Goal: Task Accomplishment & Management: Manage account settings

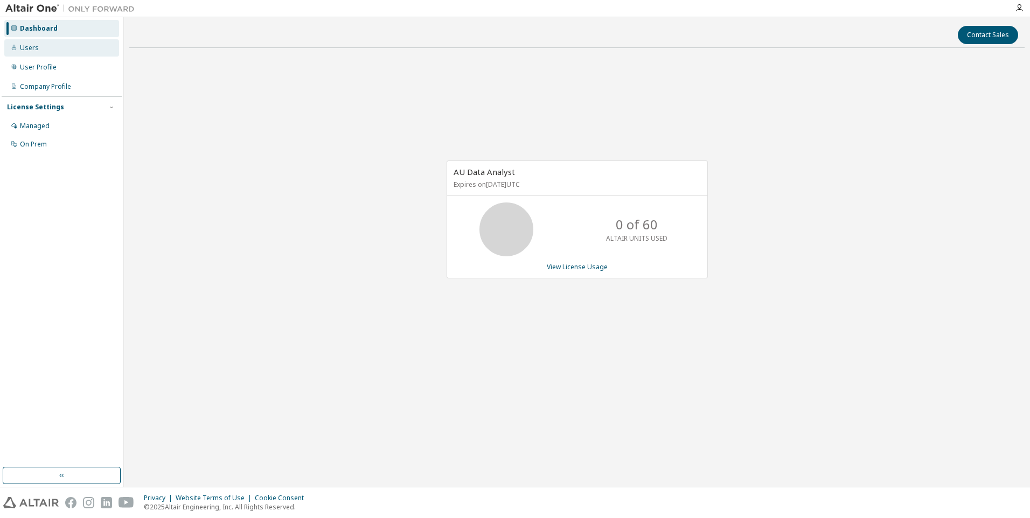
click at [37, 48] on div "Users" at bounding box center [61, 47] width 115 height 17
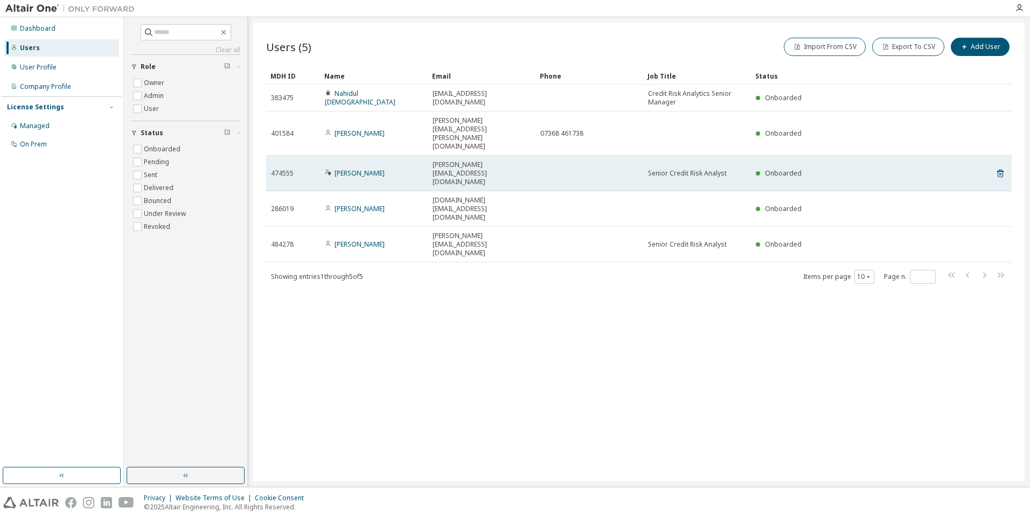
click at [469, 160] on span "Steven.Lock@foundationhomeloans.co.uk" at bounding box center [481, 173] width 98 height 26
click at [470, 160] on span "Steven.Lock@foundationhomeloans.co.uk" at bounding box center [481, 173] width 98 height 26
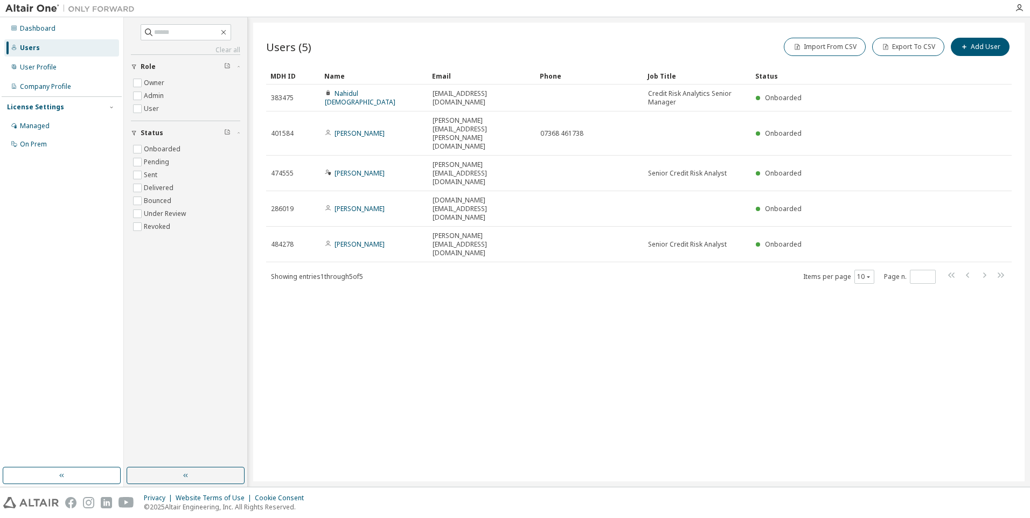
click at [503, 255] on div "Users (5) Import From CSV Export To CSV Add User Clear Load Save Save As Field …" at bounding box center [638, 252] width 771 height 459
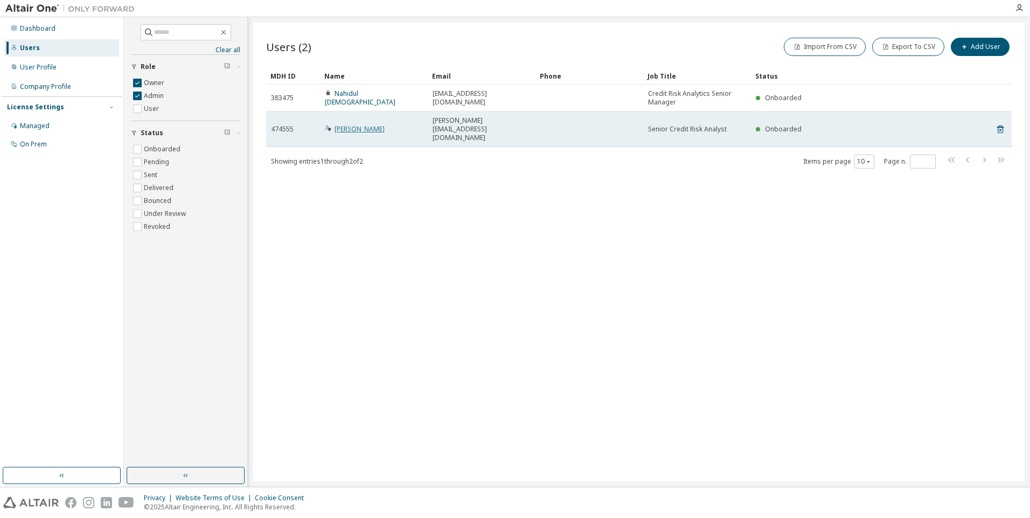
click at [354, 124] on link "Steven Lock" at bounding box center [359, 128] width 50 height 9
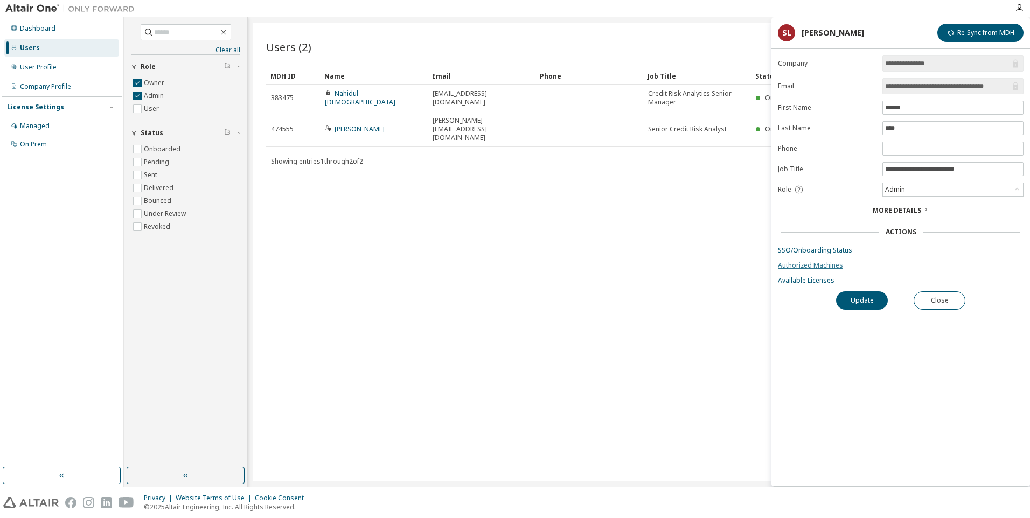
click at [811, 266] on link "Authorized Machines" at bounding box center [901, 265] width 246 height 9
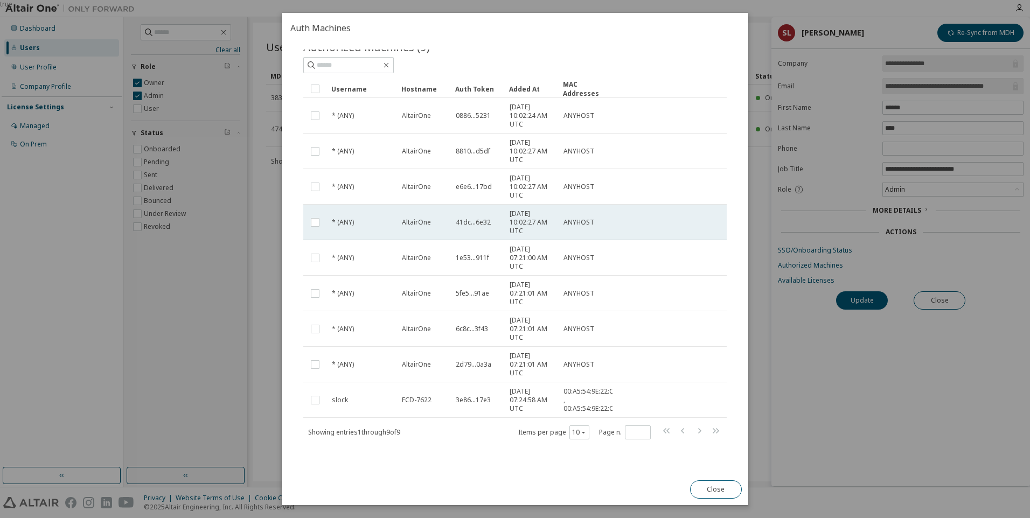
scroll to position [30, 0]
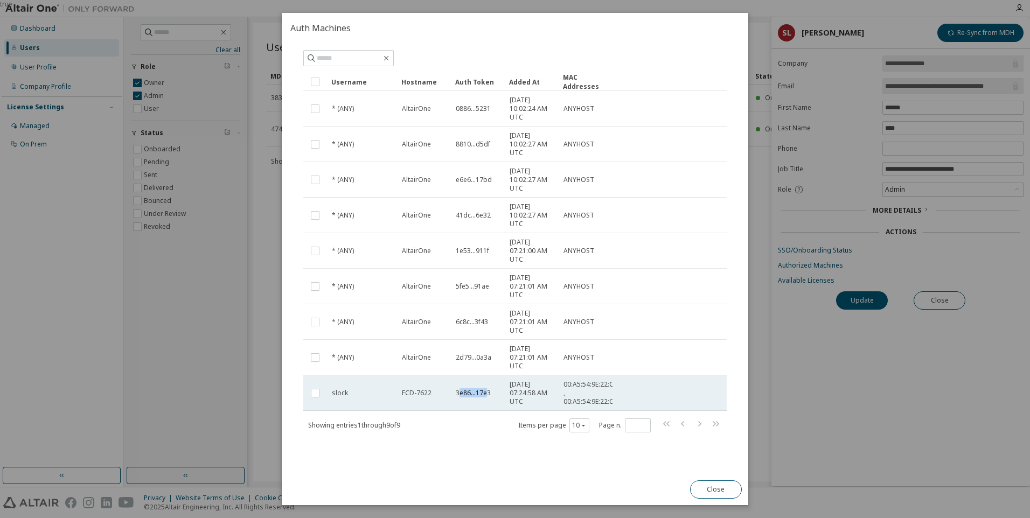
drag, startPoint x: 458, startPoint y: 395, endPoint x: 487, endPoint y: 394, distance: 29.1
click at [487, 394] on span "3e86...17e3" at bounding box center [473, 393] width 35 height 9
click at [480, 394] on span "3e86...17e3" at bounding box center [473, 393] width 35 height 9
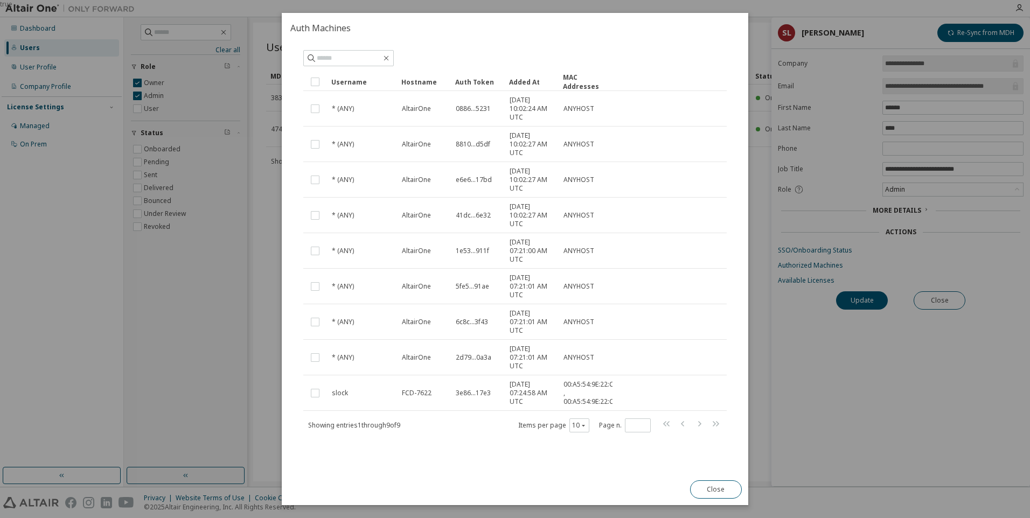
click at [257, 392] on div "true" at bounding box center [515, 259] width 1030 height 518
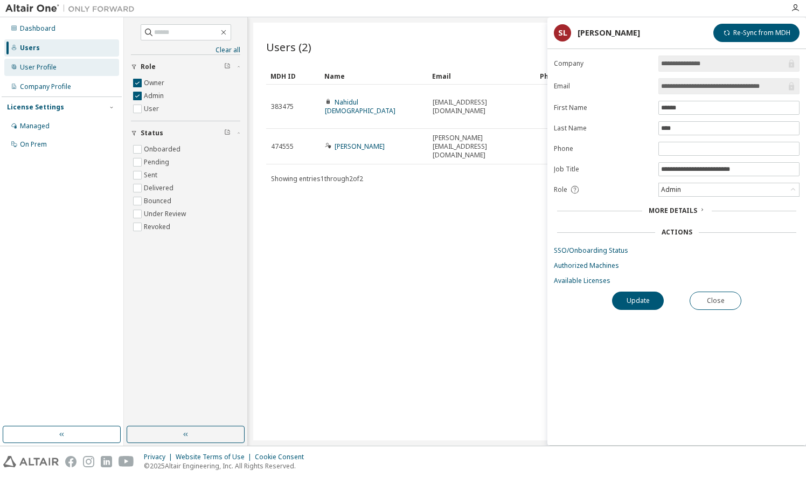
click at [33, 72] on div "User Profile" at bounding box center [61, 67] width 115 height 17
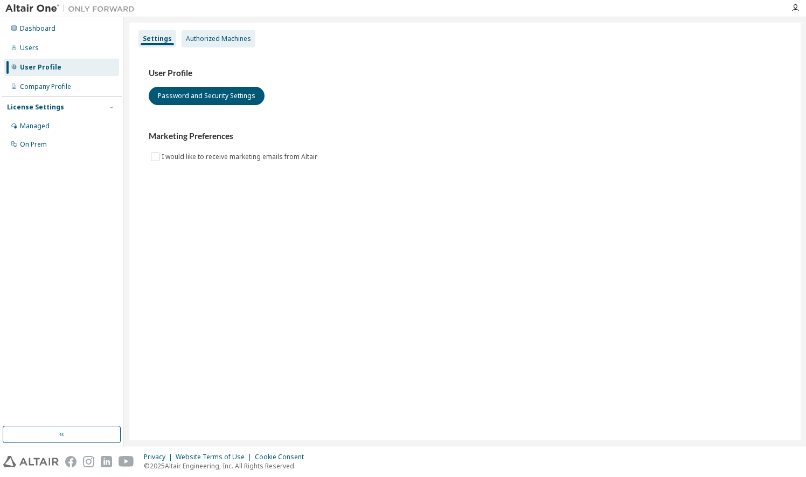
click at [234, 34] on div "Authorized Machines" at bounding box center [219, 38] width 74 height 17
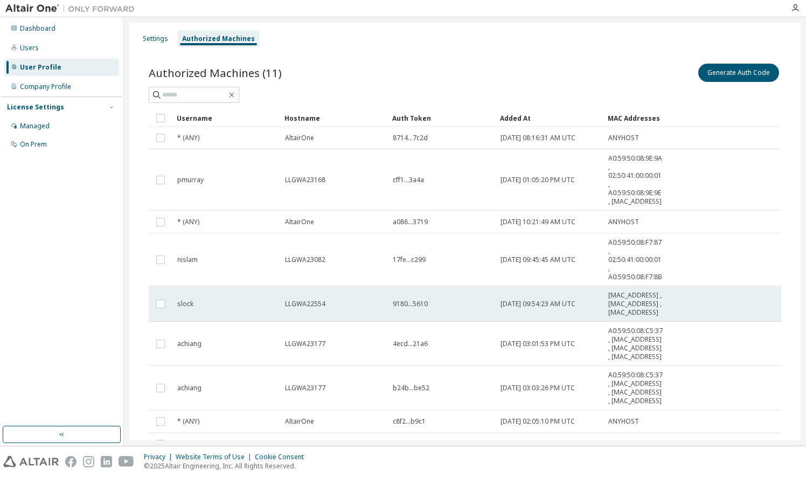
click at [329, 308] on div "LLGWA22554" at bounding box center [334, 303] width 98 height 9
